Goal: Information Seeking & Learning: Learn about a topic

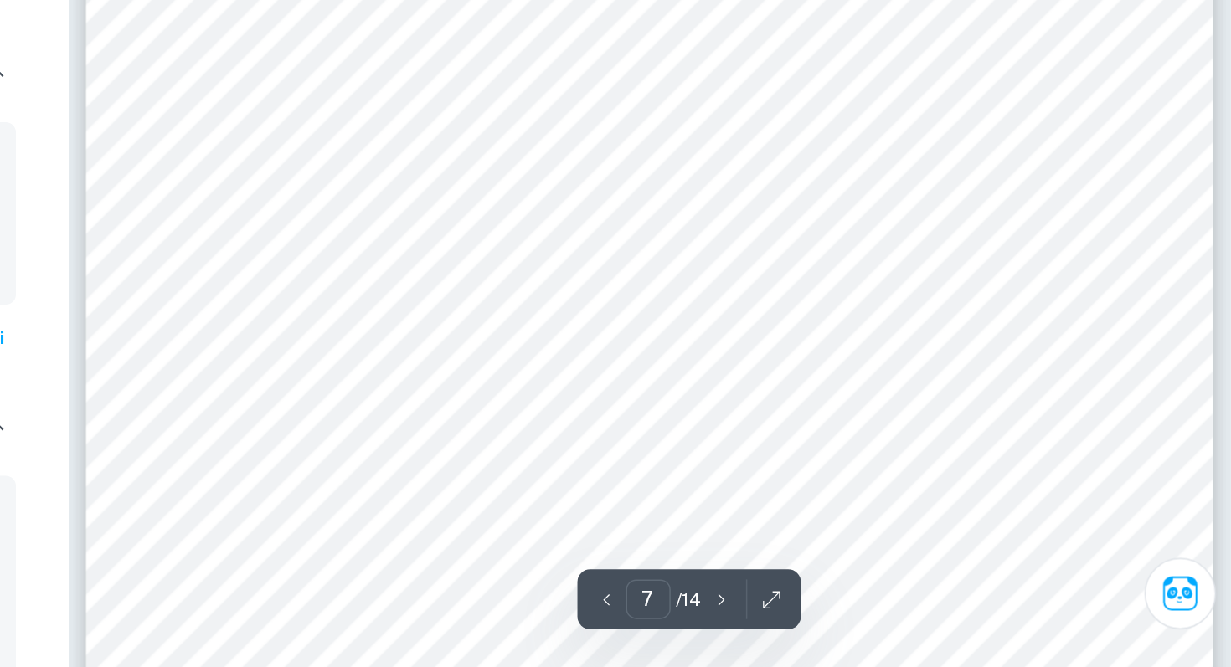
scroll to position [6851, 0]
